Goal: Transaction & Acquisition: Obtain resource

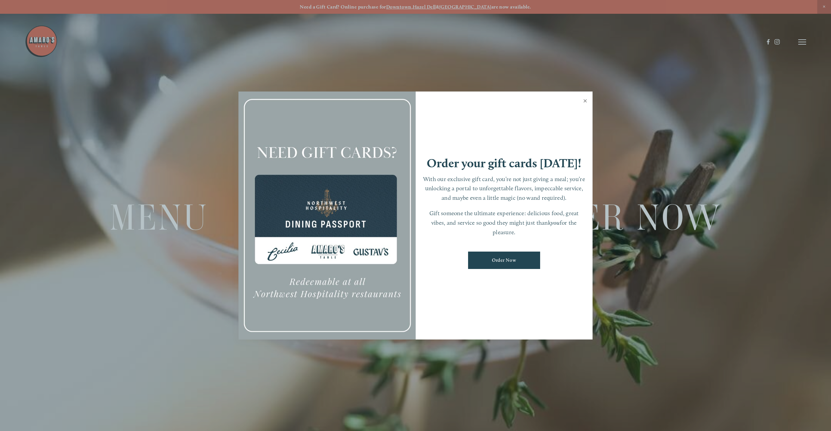
click at [587, 99] on link "Close" at bounding box center [585, 101] width 13 height 18
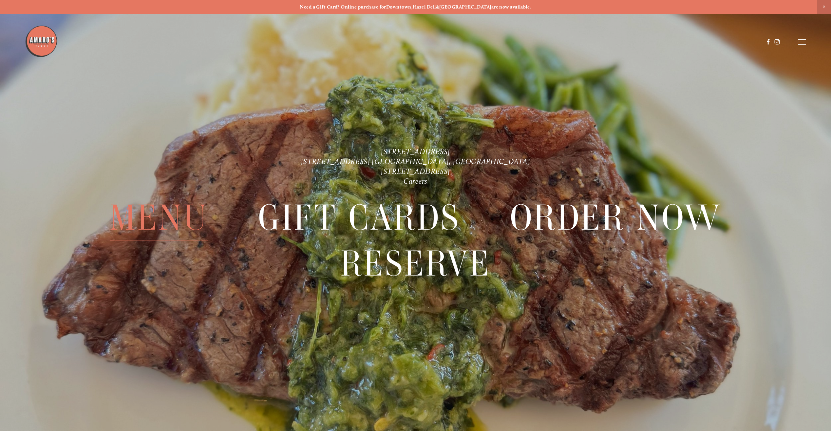
click at [164, 218] on span "Menu" at bounding box center [159, 218] width 99 height 46
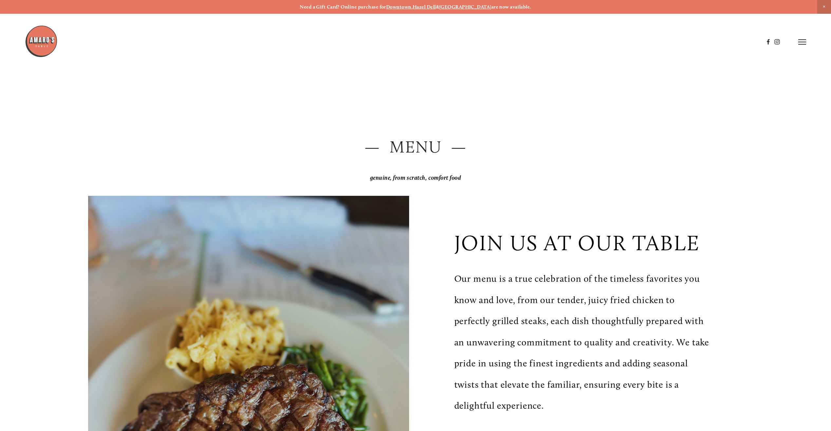
click at [802, 45] on icon at bounding box center [803, 42] width 8 height 6
click at [651, 40] on span "Menu" at bounding box center [651, 42] width 13 height 6
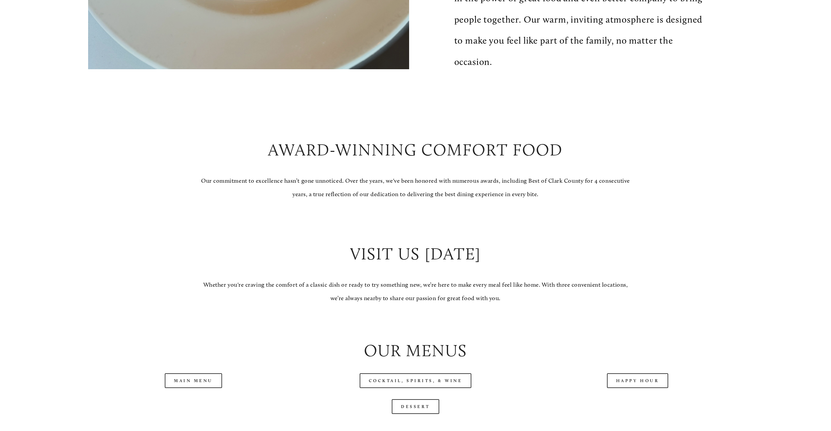
scroll to position [688, 0]
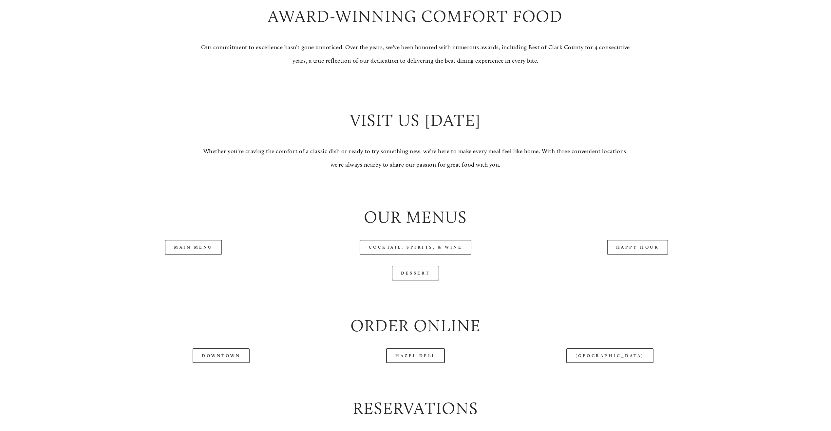
click at [232, 254] on div "Main Menu" at bounding box center [193, 247] width 211 height 15
click at [204, 247] on link "Main Menu" at bounding box center [193, 247] width 57 height 15
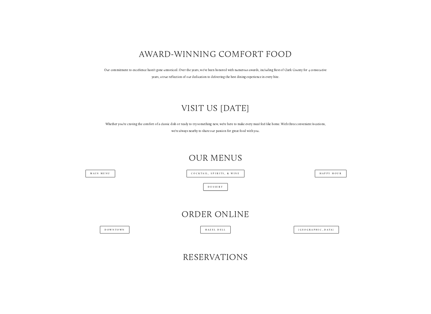
scroll to position [710, 0]
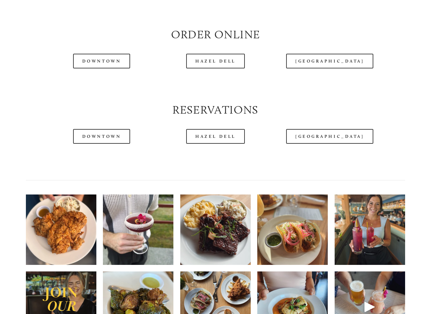
click at [274, 189] on div at bounding box center [215, 180] width 390 height 17
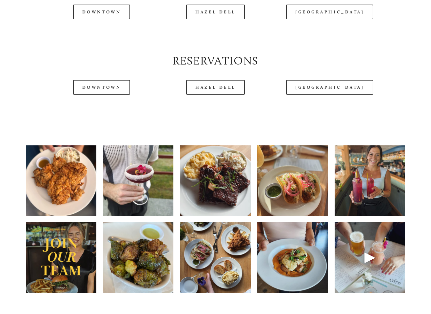
scroll to position [906, 0]
